Goal: Submit feedback/report problem

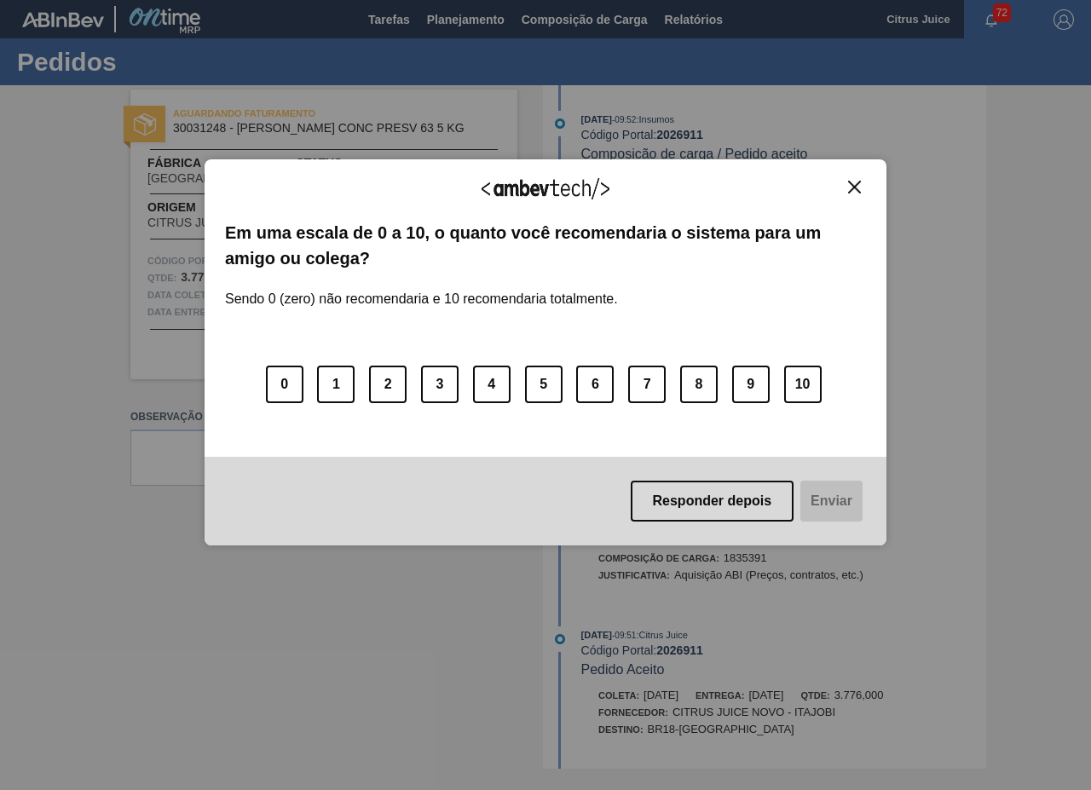
click at [860, 184] on img "Close" at bounding box center [854, 187] width 13 height 13
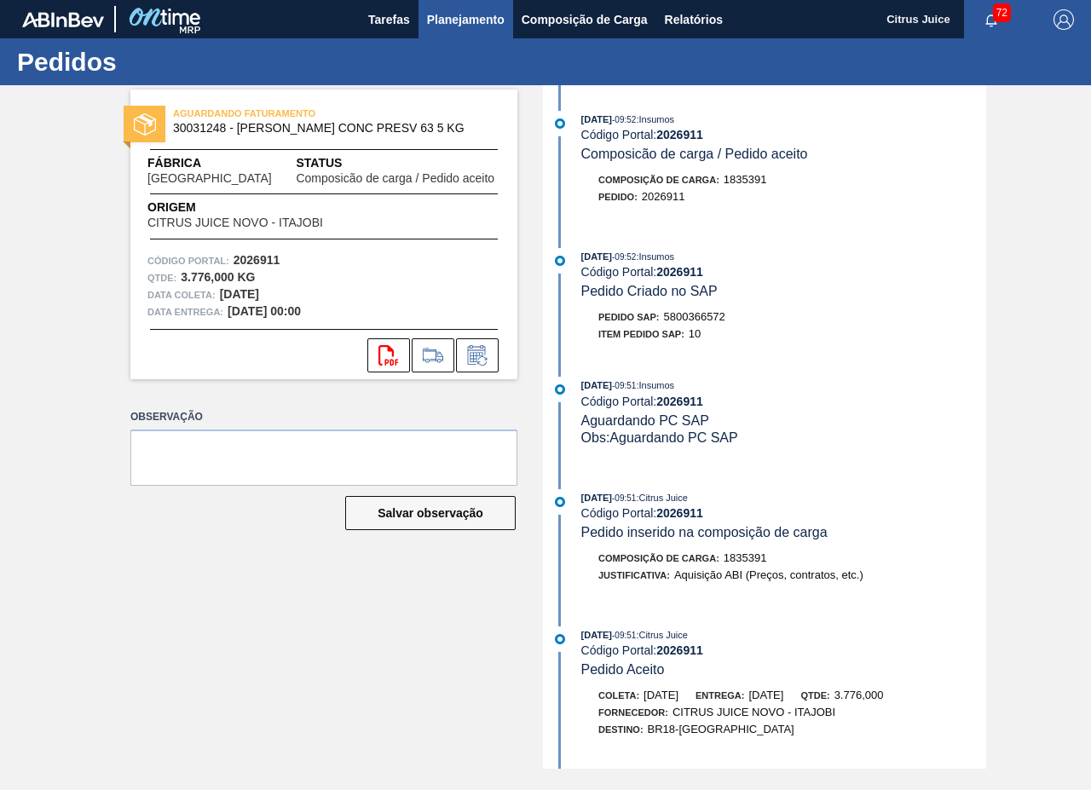
click at [452, 16] on span "Planejamento" at bounding box center [466, 19] width 78 height 20
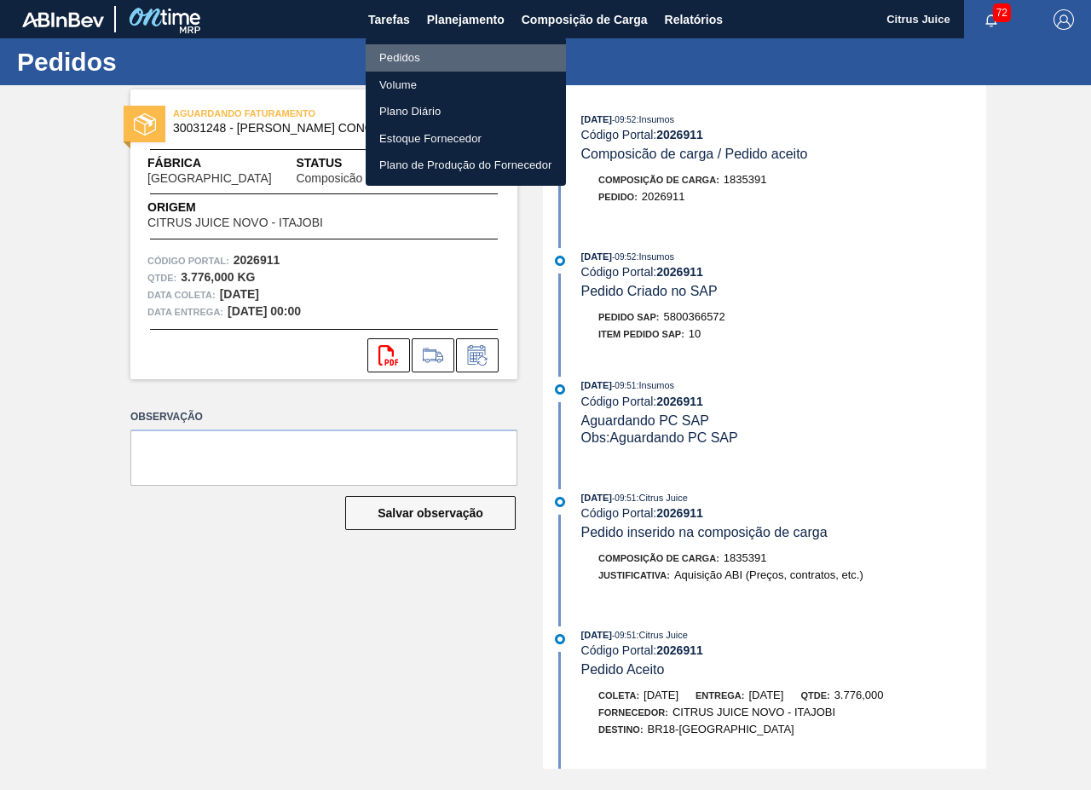
click at [432, 51] on li "Pedidos" at bounding box center [466, 57] width 200 height 27
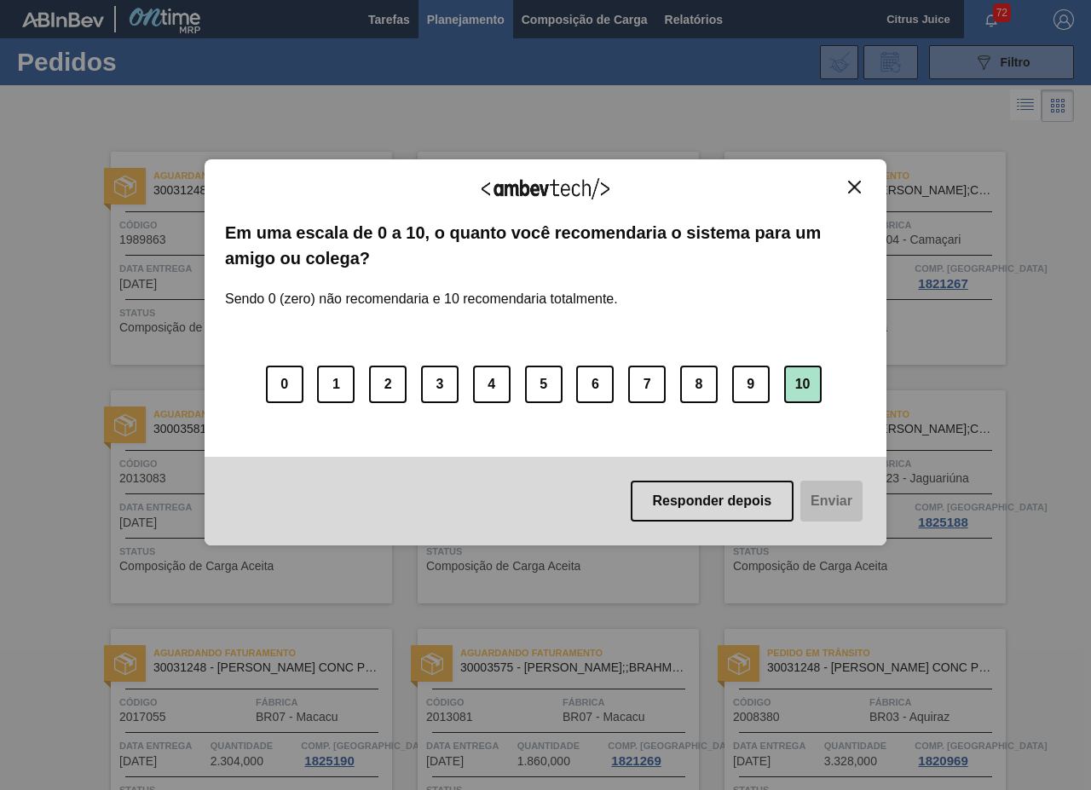
click at [793, 376] on button "10" at bounding box center [803, 385] width 38 height 38
click at [821, 514] on button "Enviar" at bounding box center [830, 501] width 66 height 41
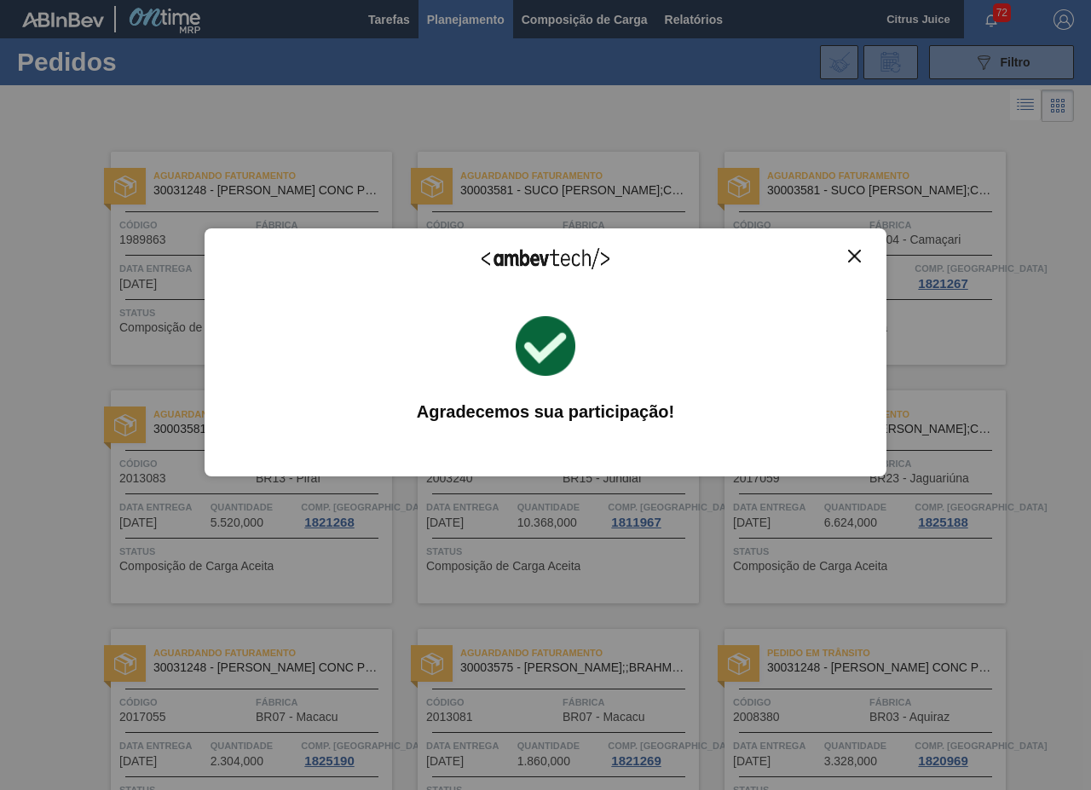
click at [851, 247] on div "Agradecemos seu feedback! Em uma escala de 0 a 10, o quanto você recomendaria o…" at bounding box center [546, 352] width 682 height 248
click at [854, 256] on img "Close" at bounding box center [854, 256] width 13 height 13
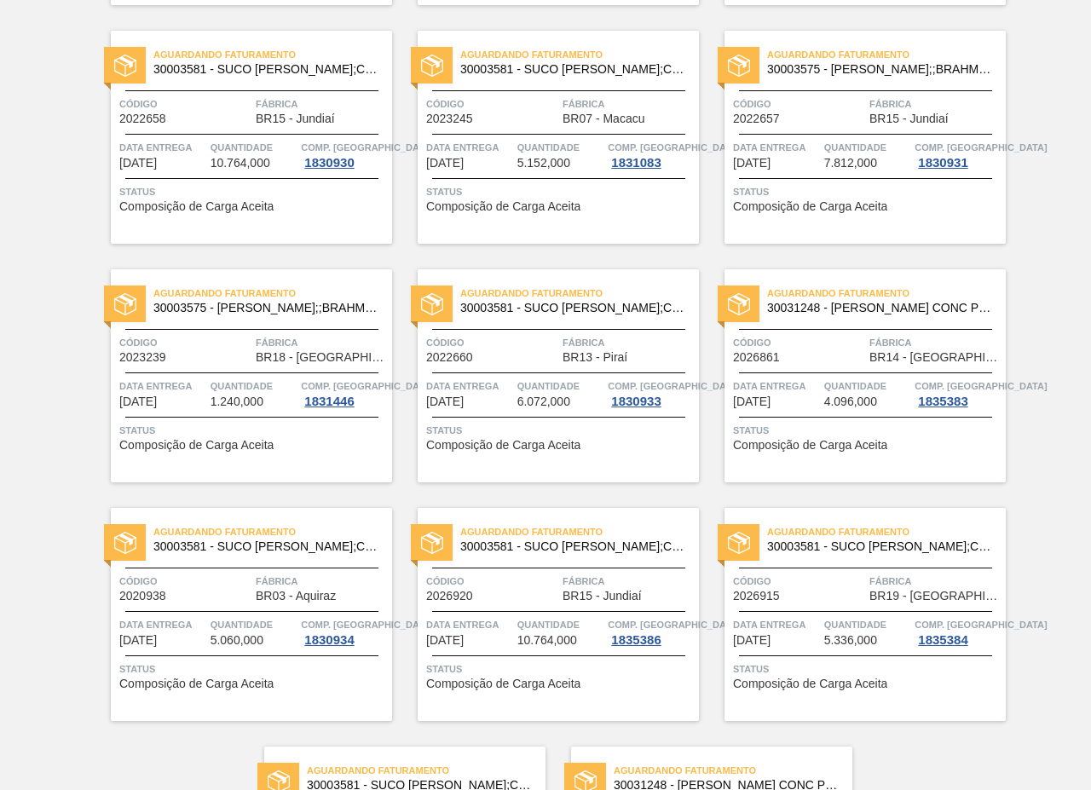
scroll to position [3456, 0]
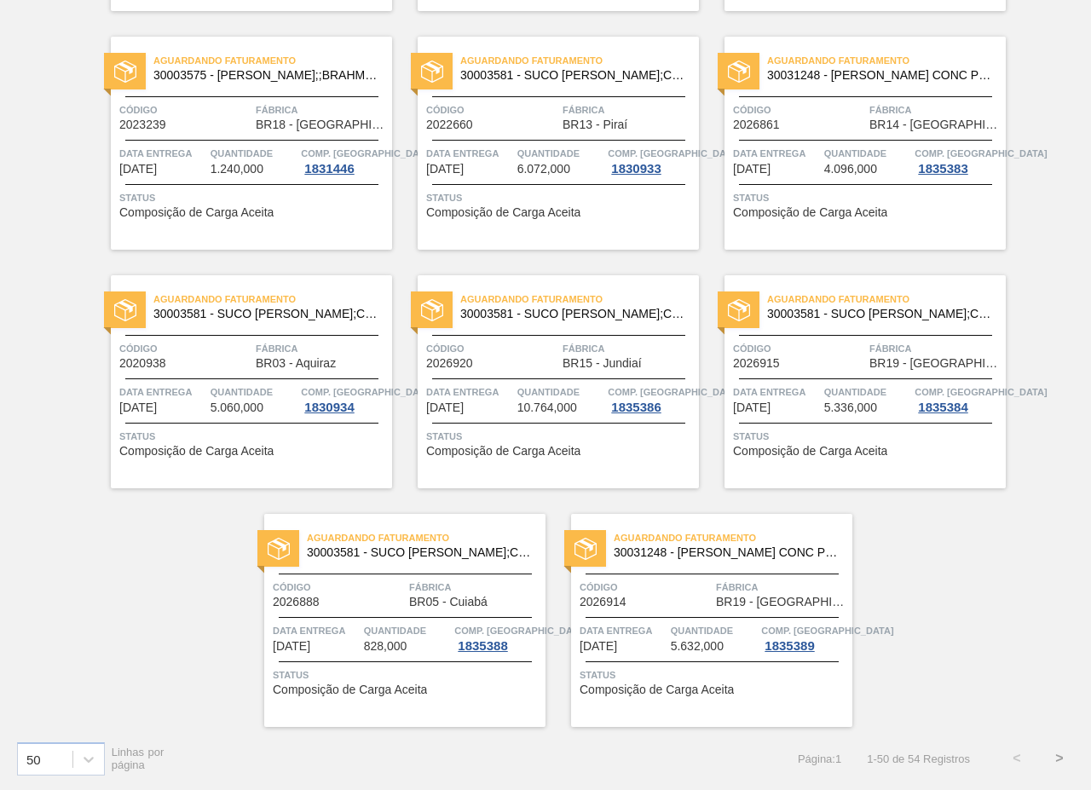
click at [1060, 752] on button ">" at bounding box center [1059, 758] width 43 height 43
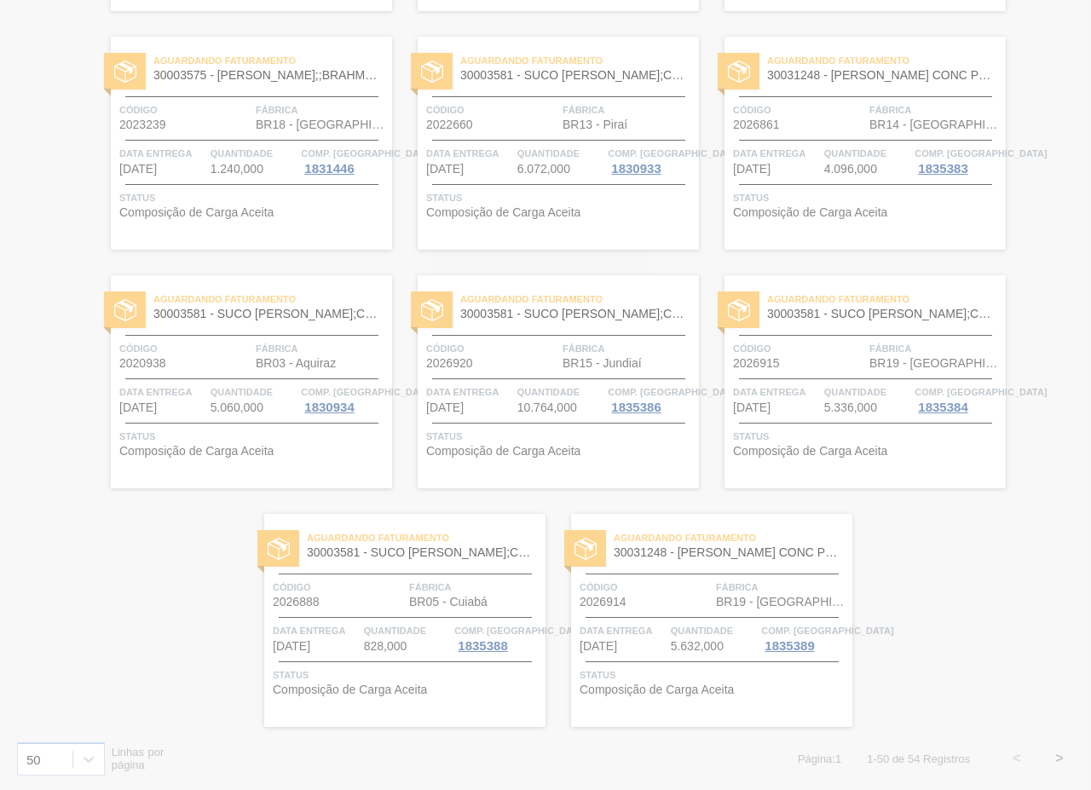
scroll to position [0, 0]
